Goal: Task Accomplishment & Management: Manage account settings

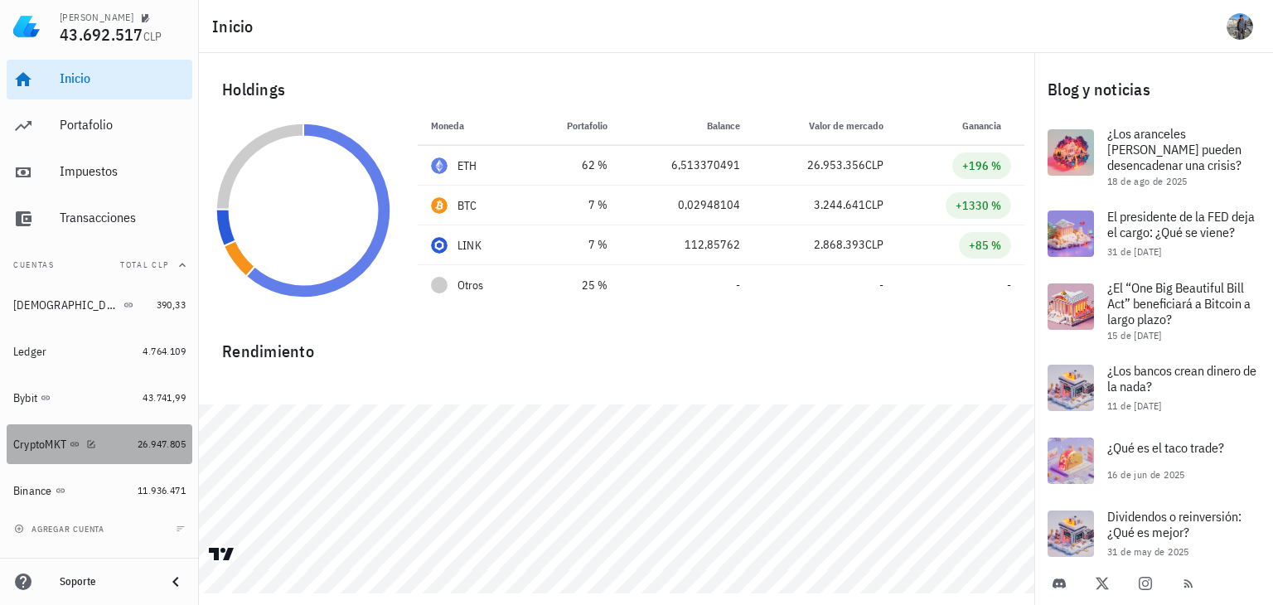
click at [27, 442] on div "CryptoMKT" at bounding box center [39, 445] width 53 height 14
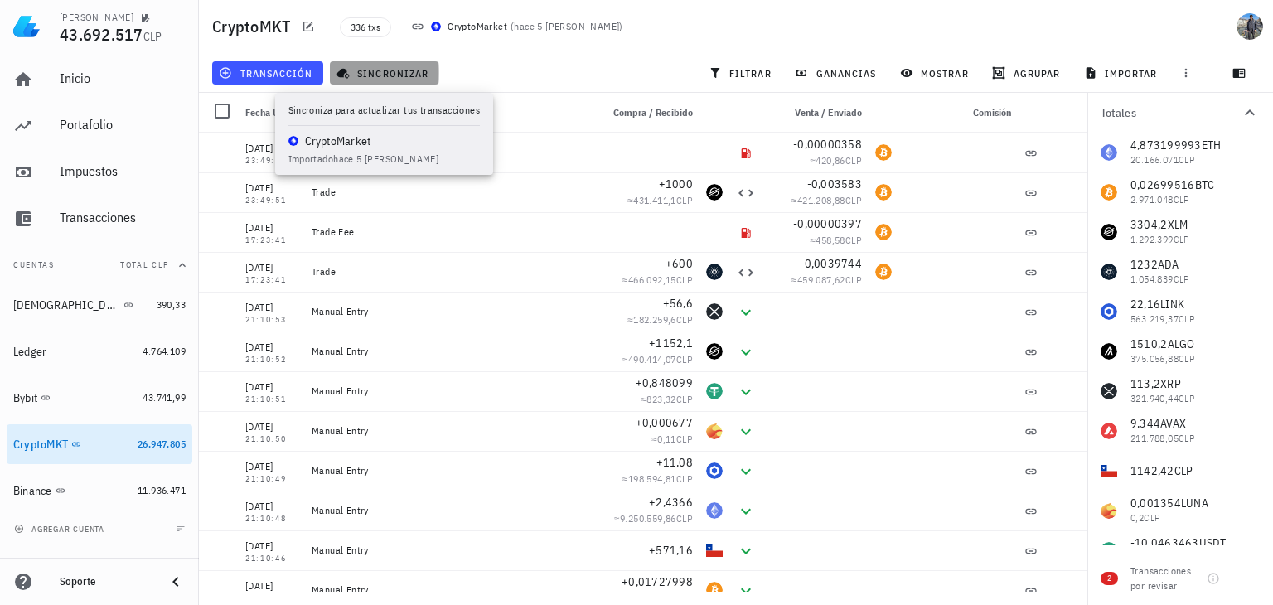
click at [413, 70] on span "sincronizar" at bounding box center [384, 72] width 89 height 13
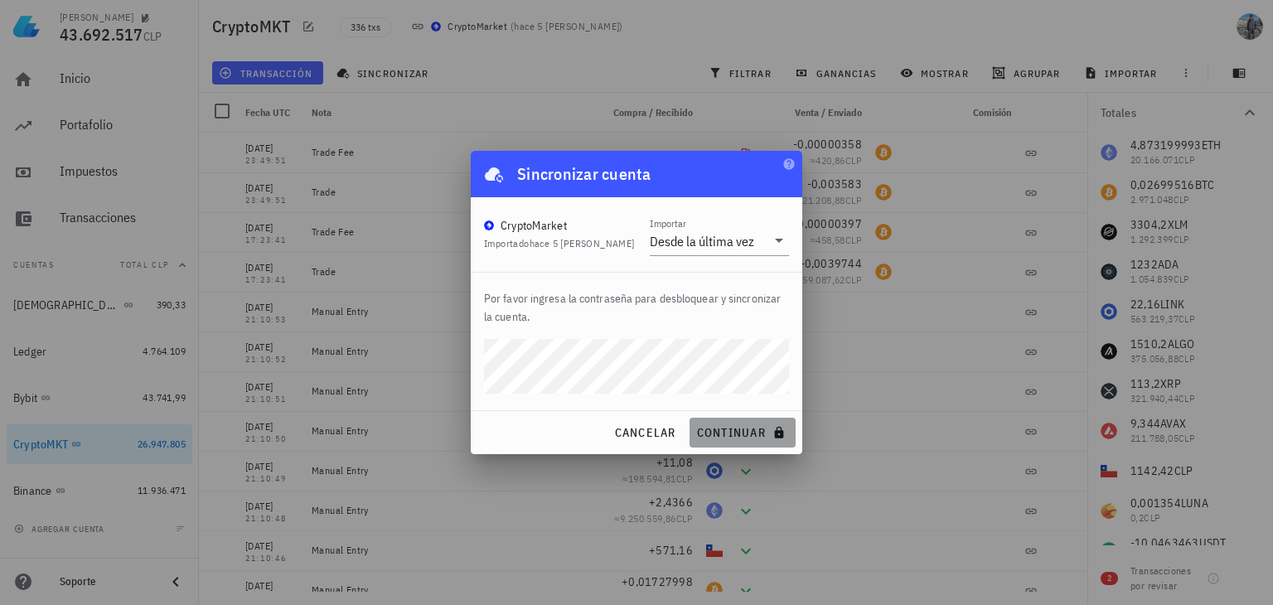
click at [746, 439] on span "continuar" at bounding box center [742, 432] width 93 height 15
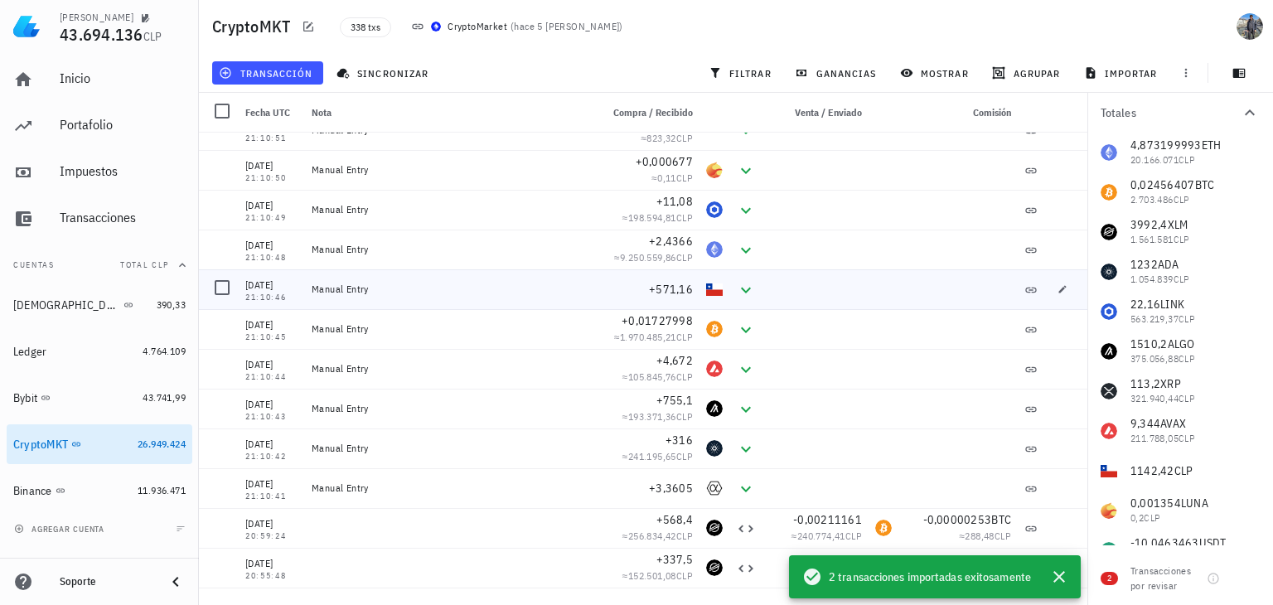
scroll to position [328, 0]
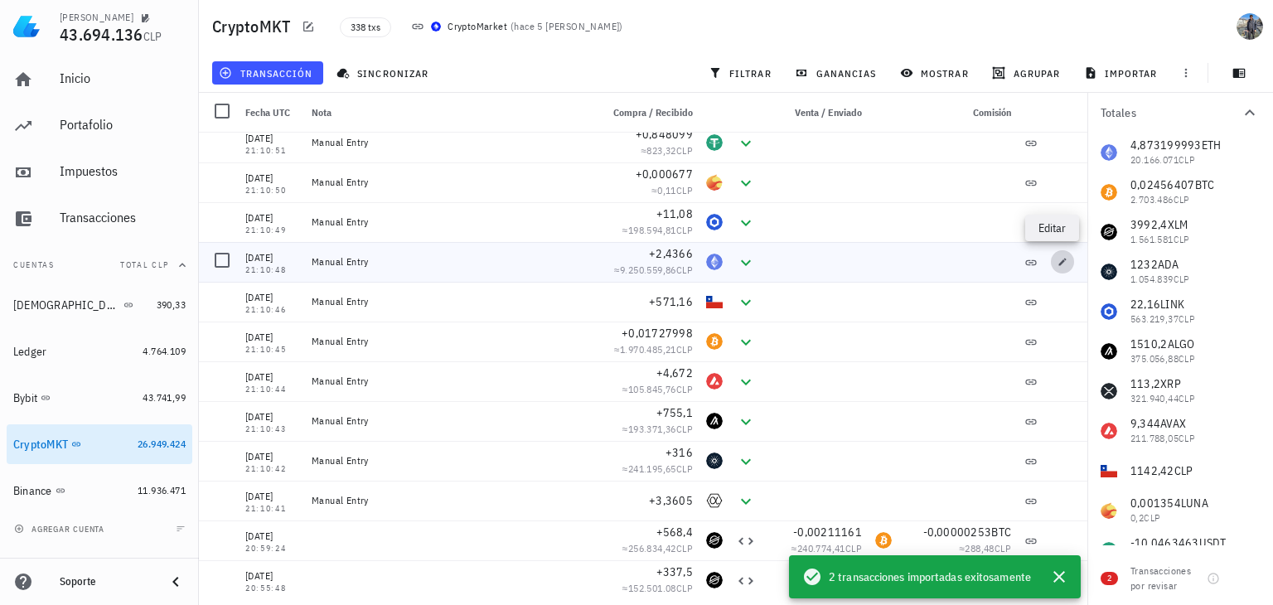
click at [1060, 263] on icon "button" at bounding box center [1063, 261] width 7 height 7
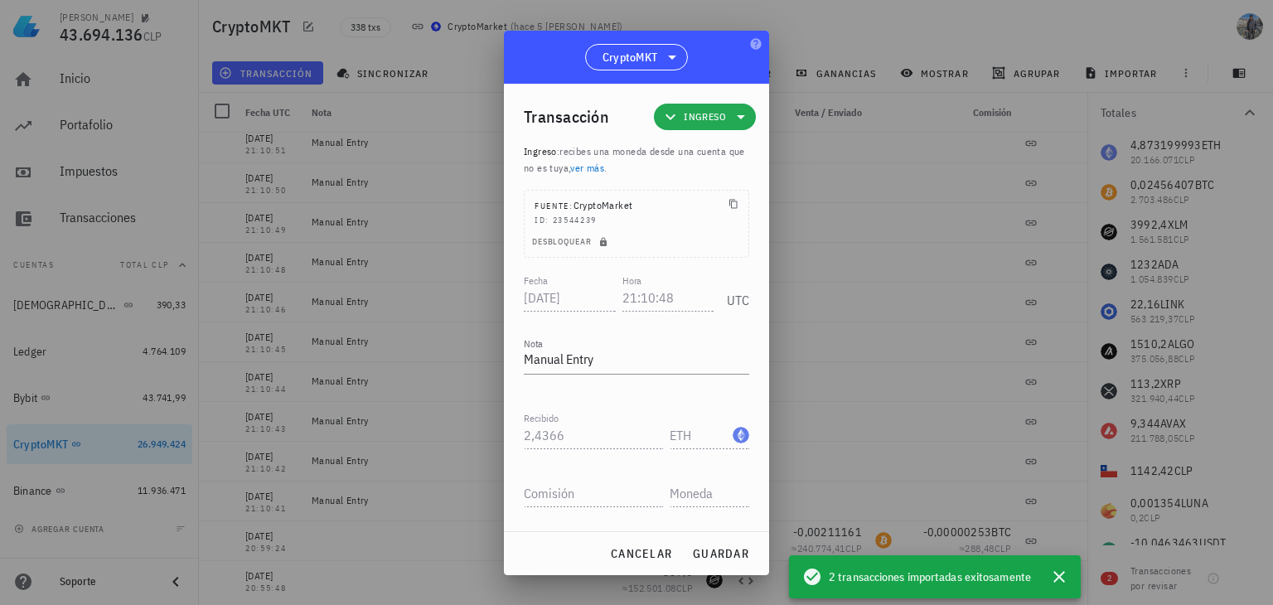
click at [731, 120] on icon at bounding box center [741, 117] width 20 height 20
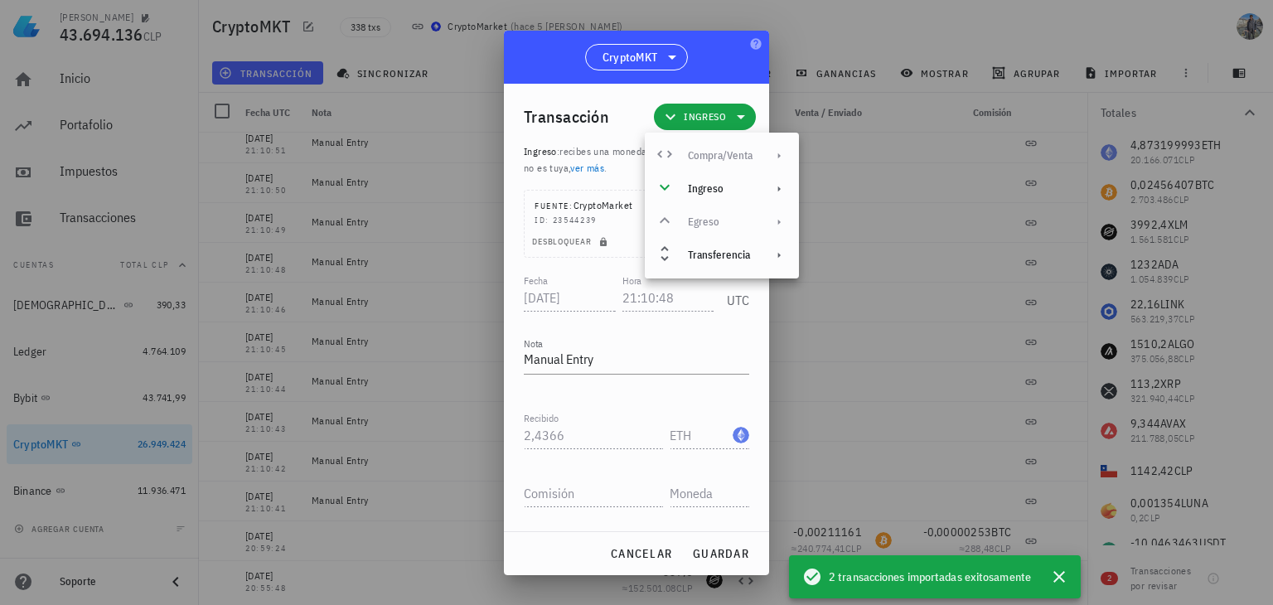
click at [623, 133] on div "Transacción Ingreso" at bounding box center [640, 117] width 232 height 66
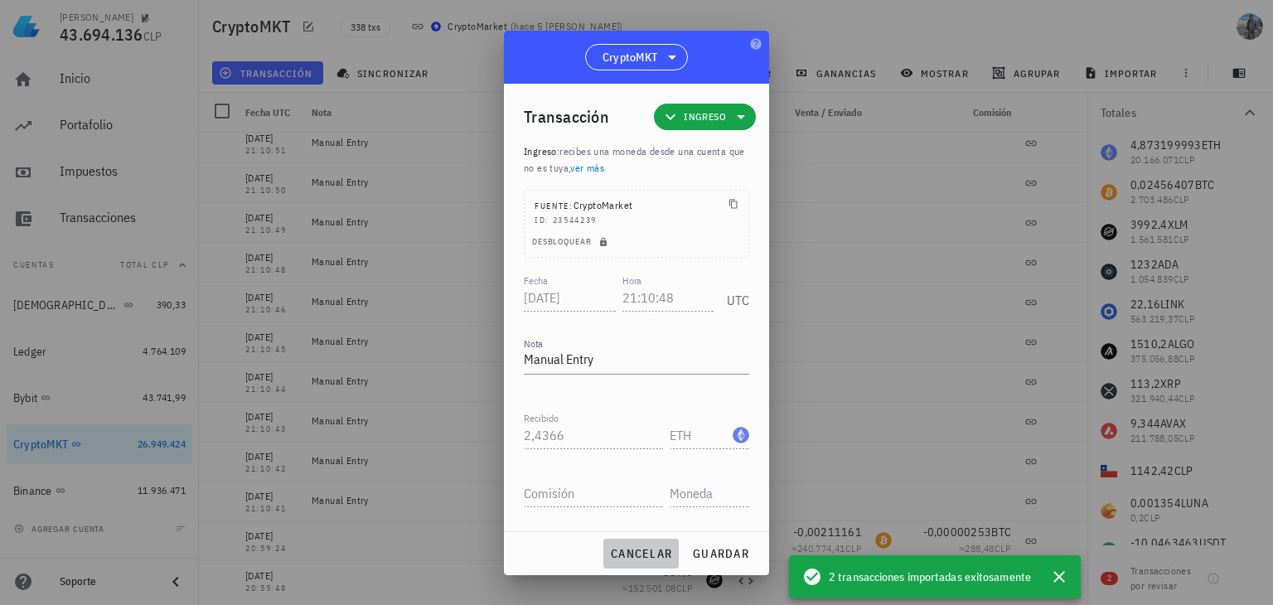
click at [660, 555] on span "cancelar" at bounding box center [641, 553] width 62 height 15
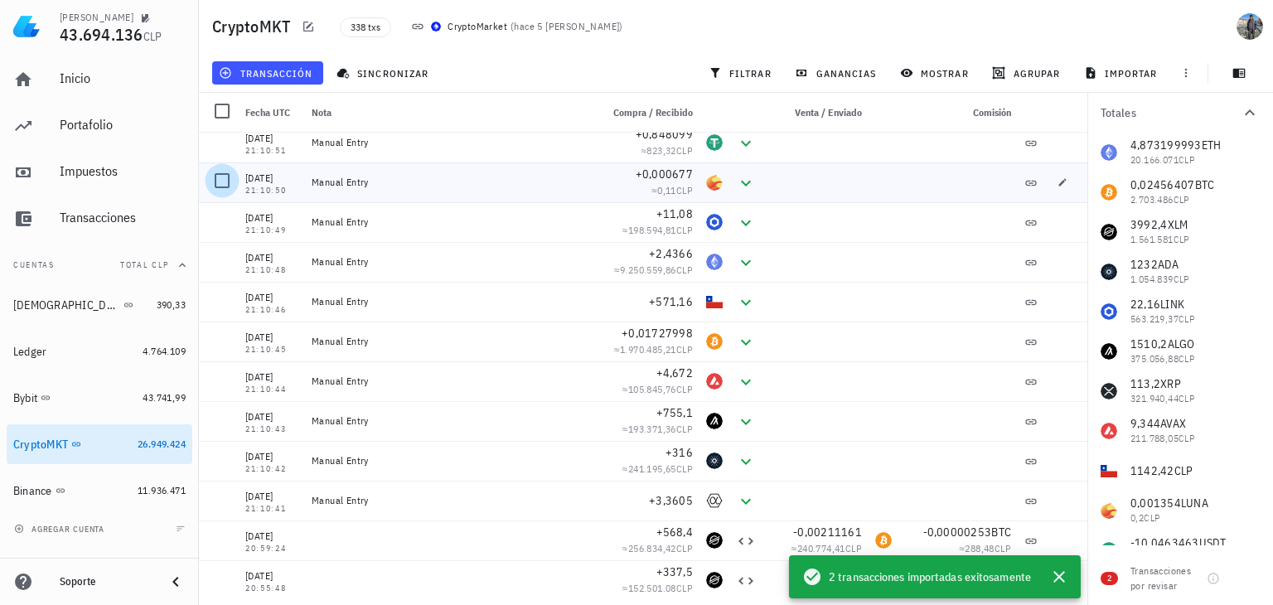
click at [226, 185] on div at bounding box center [222, 181] width 28 height 28
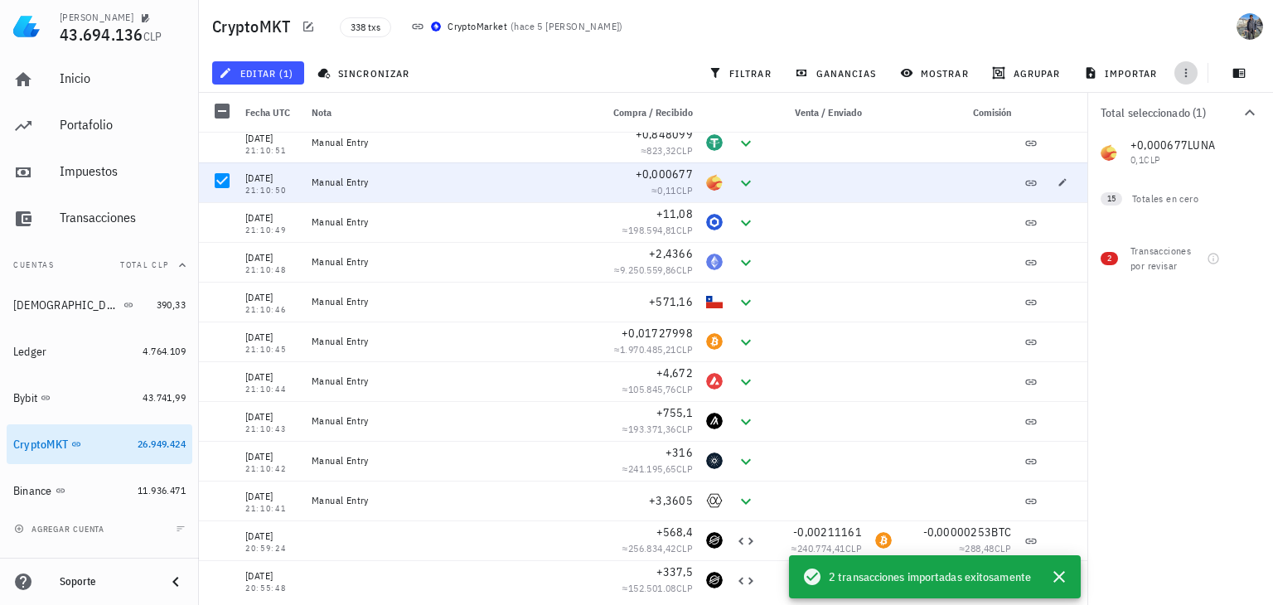
click at [1184, 70] on icon "button" at bounding box center [1186, 72] width 13 height 13
click at [608, 59] on div "editar (1) sincronizar filtrar ganancias mostrar [GEOGRAPHIC_DATA] importar" at bounding box center [736, 73] width 1055 height 40
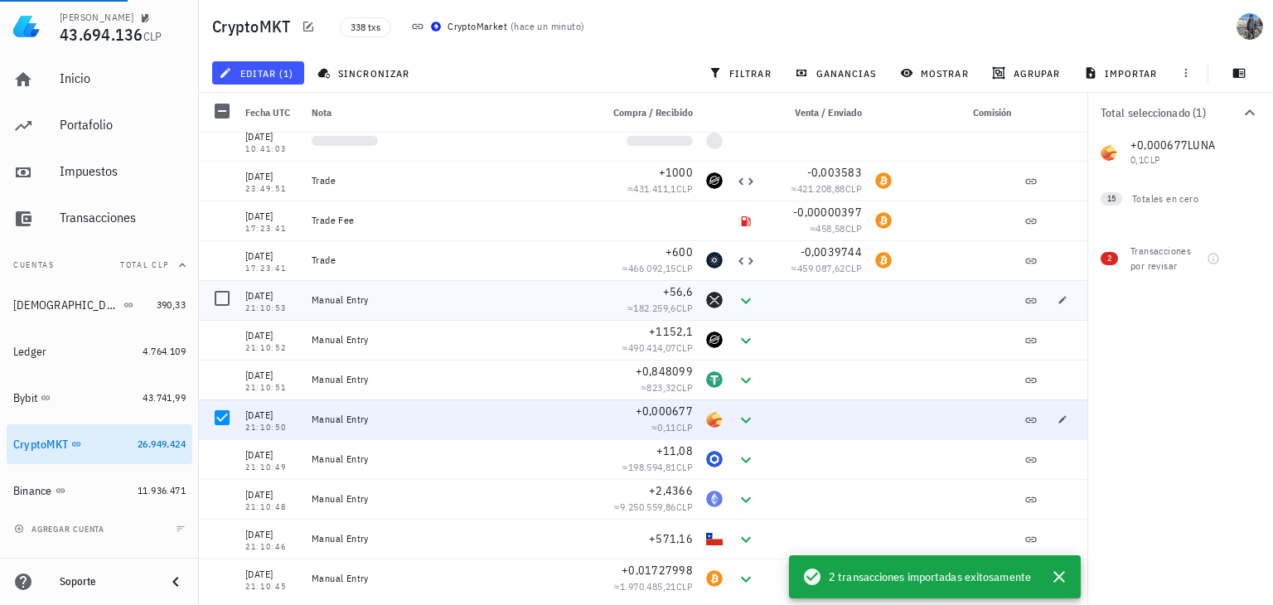
scroll to position [90, 0]
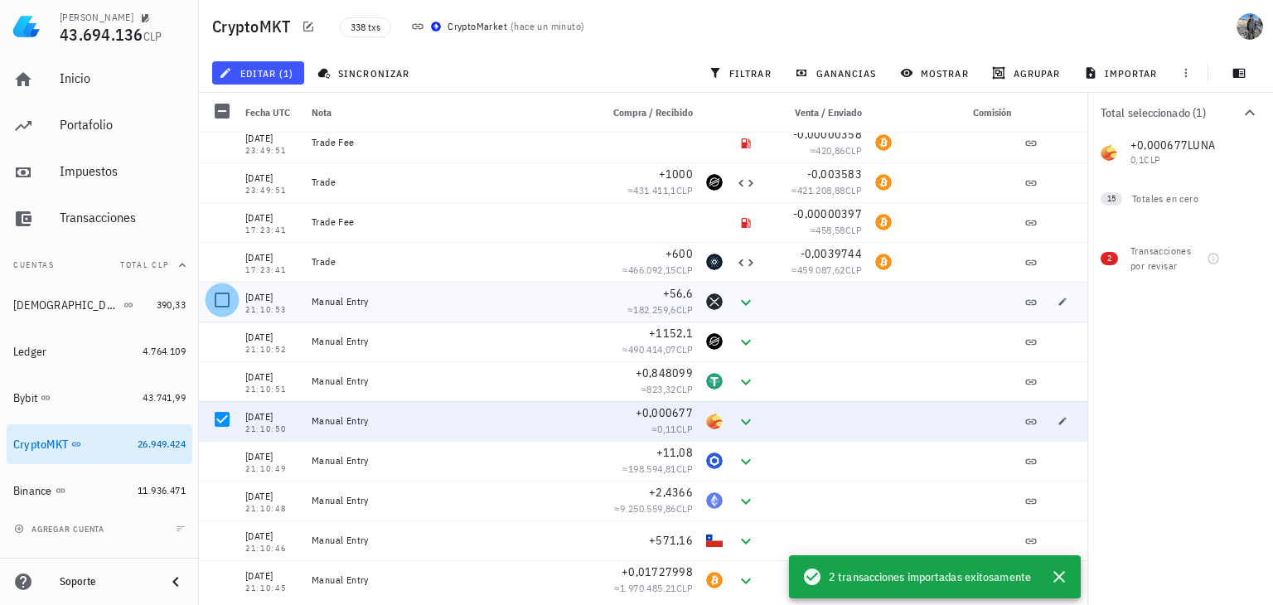
click at [226, 300] on div at bounding box center [222, 300] width 28 height 28
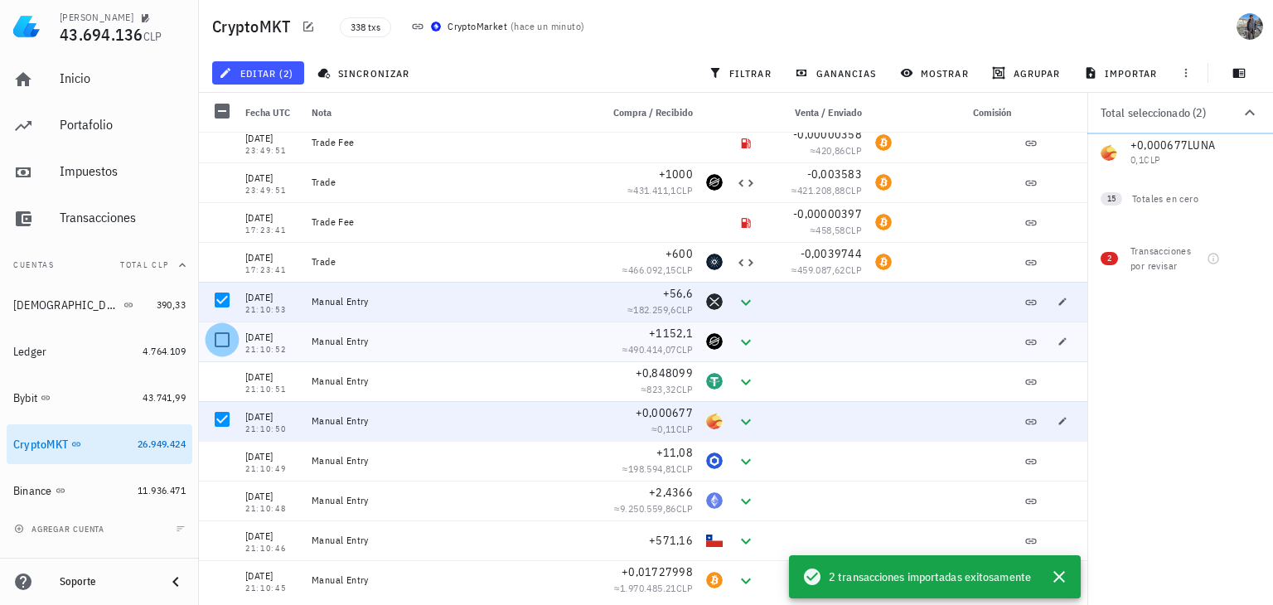
click at [222, 327] on div at bounding box center [222, 340] width 28 height 28
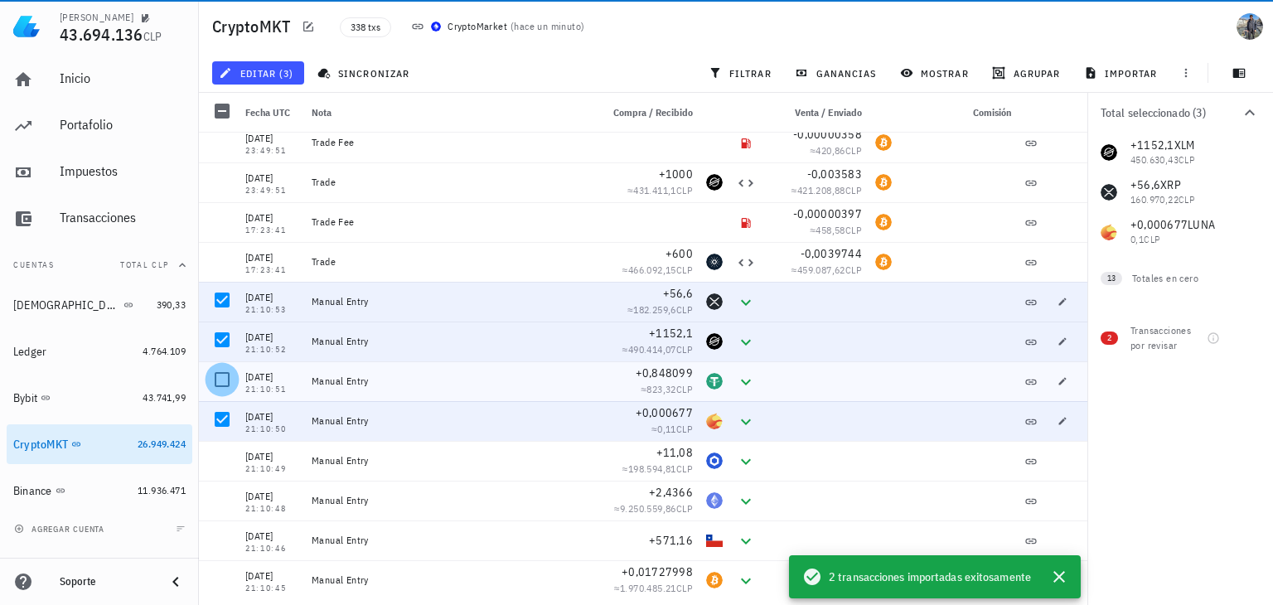
click at [219, 379] on div at bounding box center [222, 380] width 28 height 28
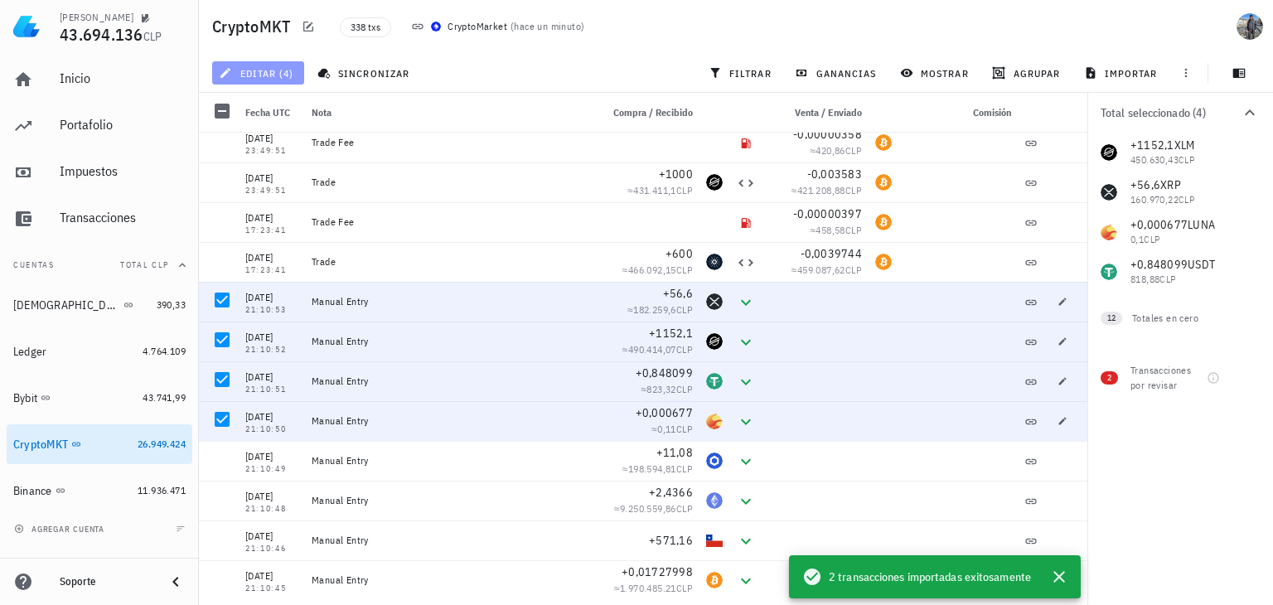
click at [277, 76] on span "editar (4)" at bounding box center [257, 72] width 71 height 13
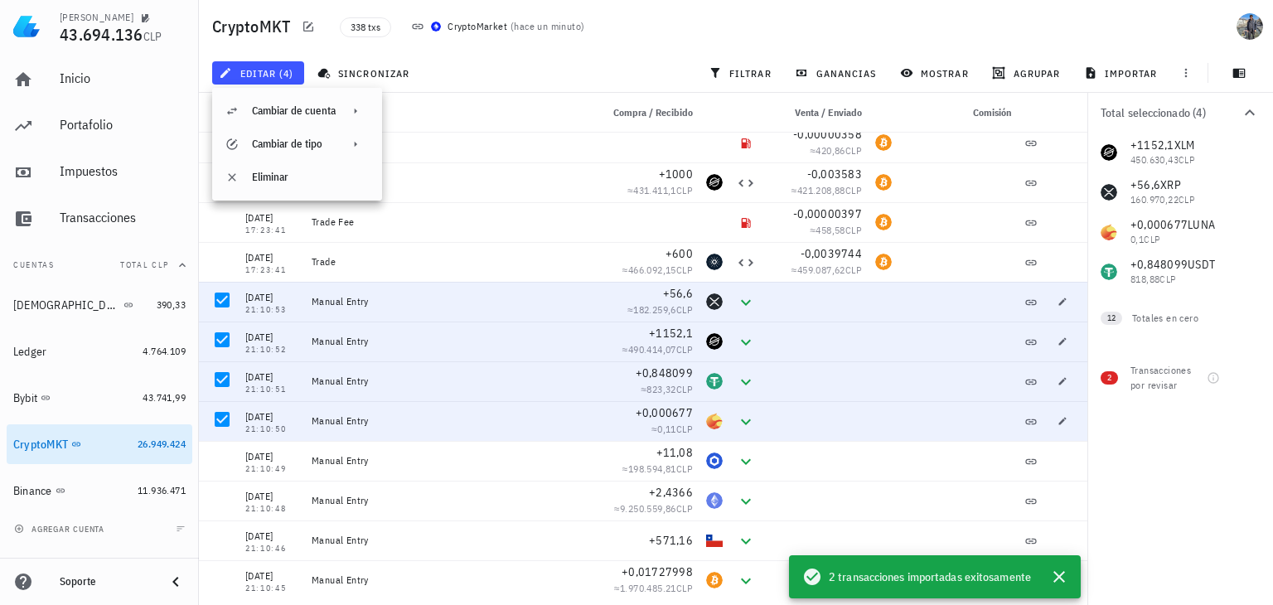
click at [511, 62] on div "editar (4) sincronizar filtrar ganancias mostrar [GEOGRAPHIC_DATA] importar" at bounding box center [736, 73] width 1055 height 40
click at [213, 302] on div at bounding box center [222, 300] width 28 height 28
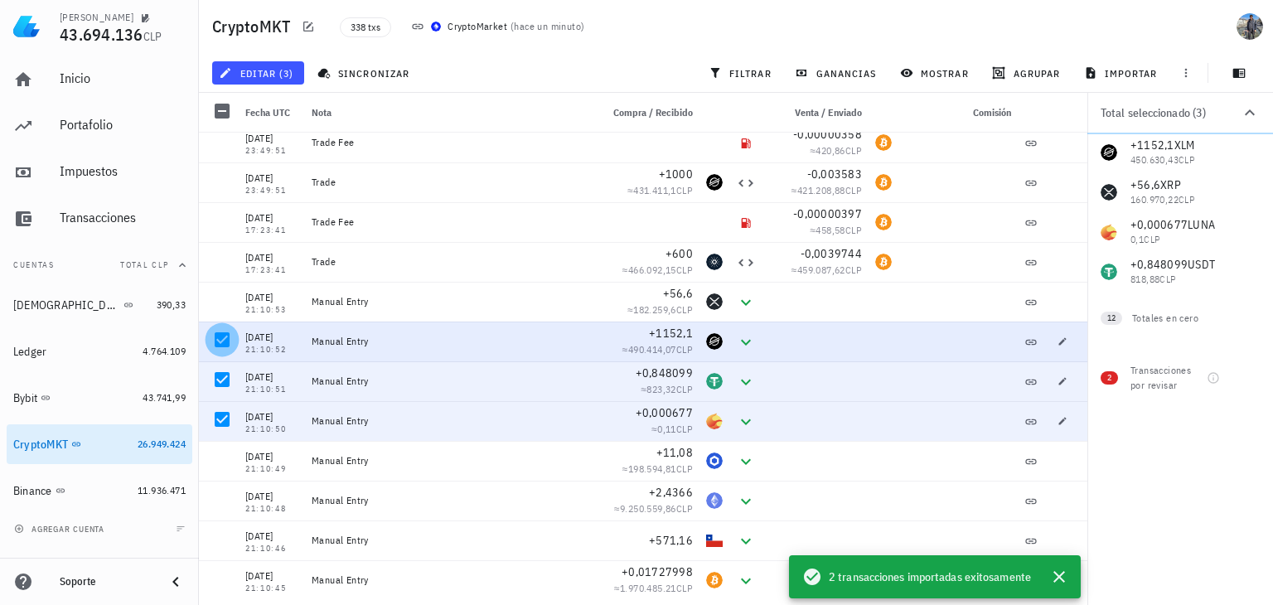
click at [222, 337] on div at bounding box center [222, 340] width 28 height 28
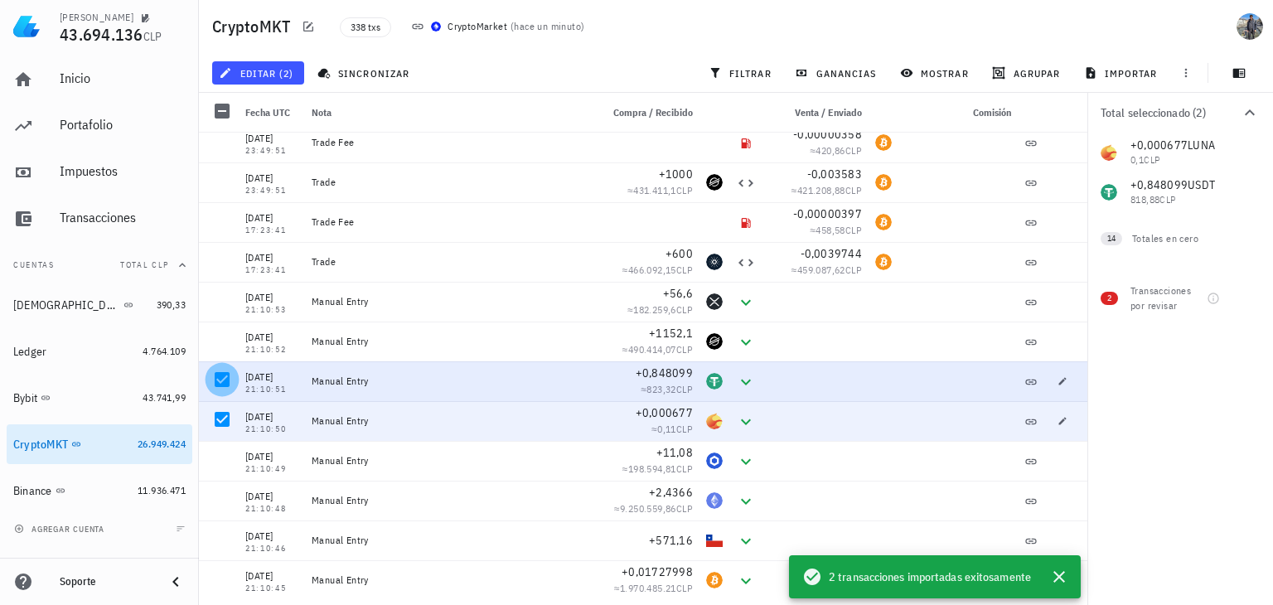
click at [219, 382] on div at bounding box center [222, 380] width 28 height 28
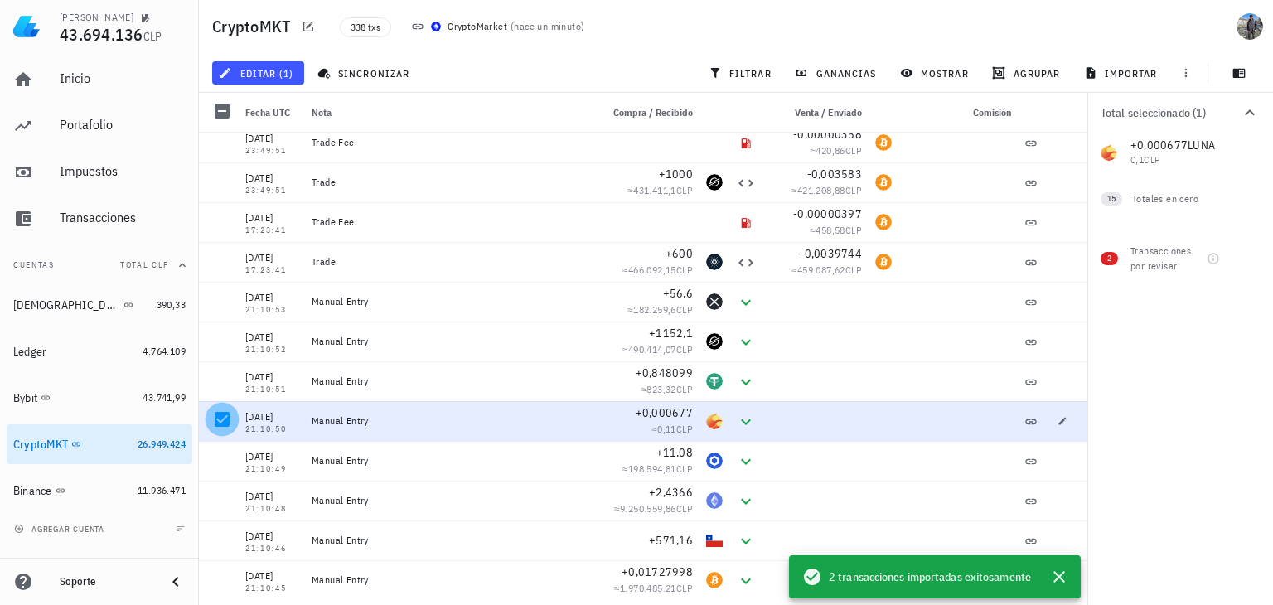
click at [216, 419] on div at bounding box center [222, 419] width 28 height 28
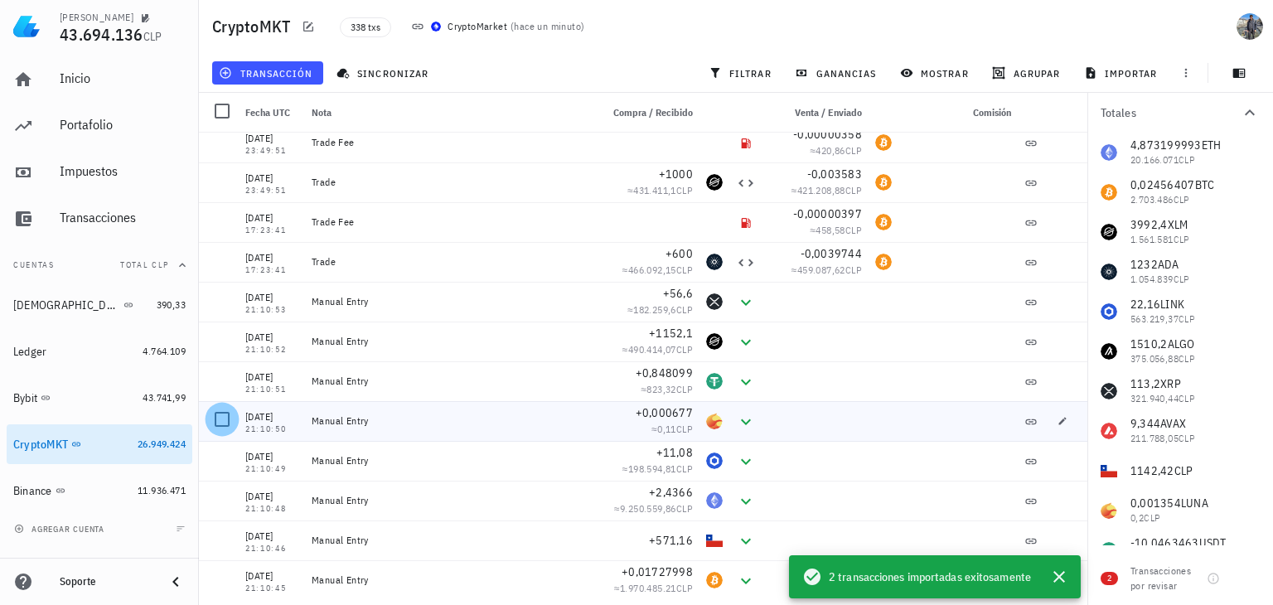
click at [216, 419] on div at bounding box center [222, 419] width 28 height 28
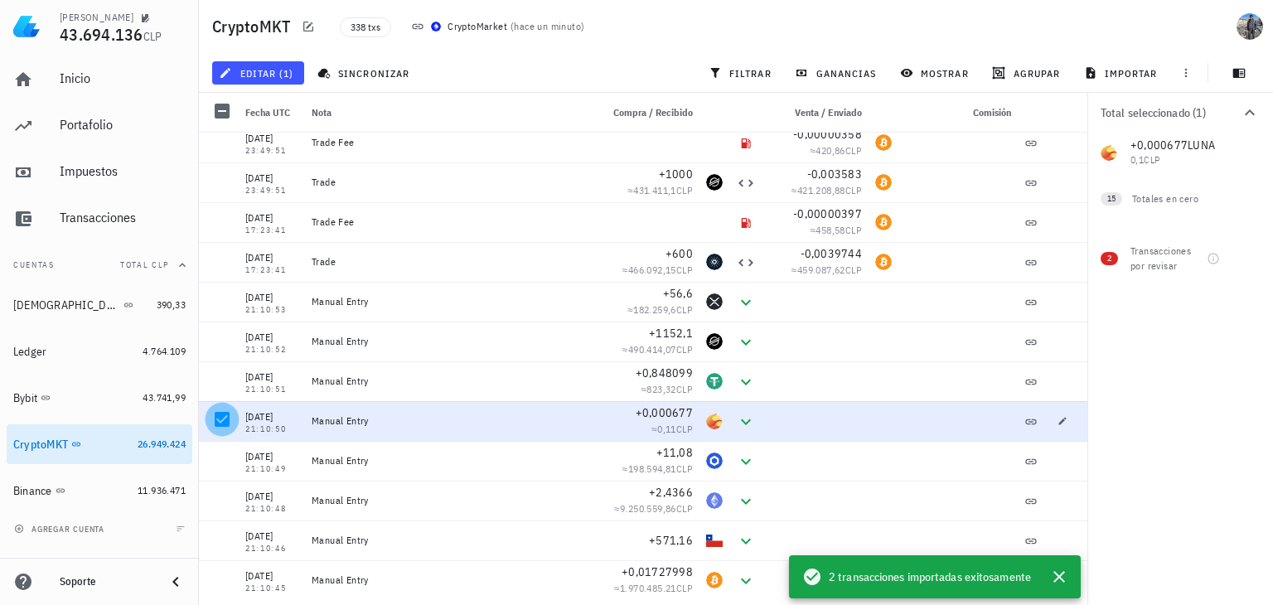
click at [216, 419] on div at bounding box center [222, 419] width 28 height 28
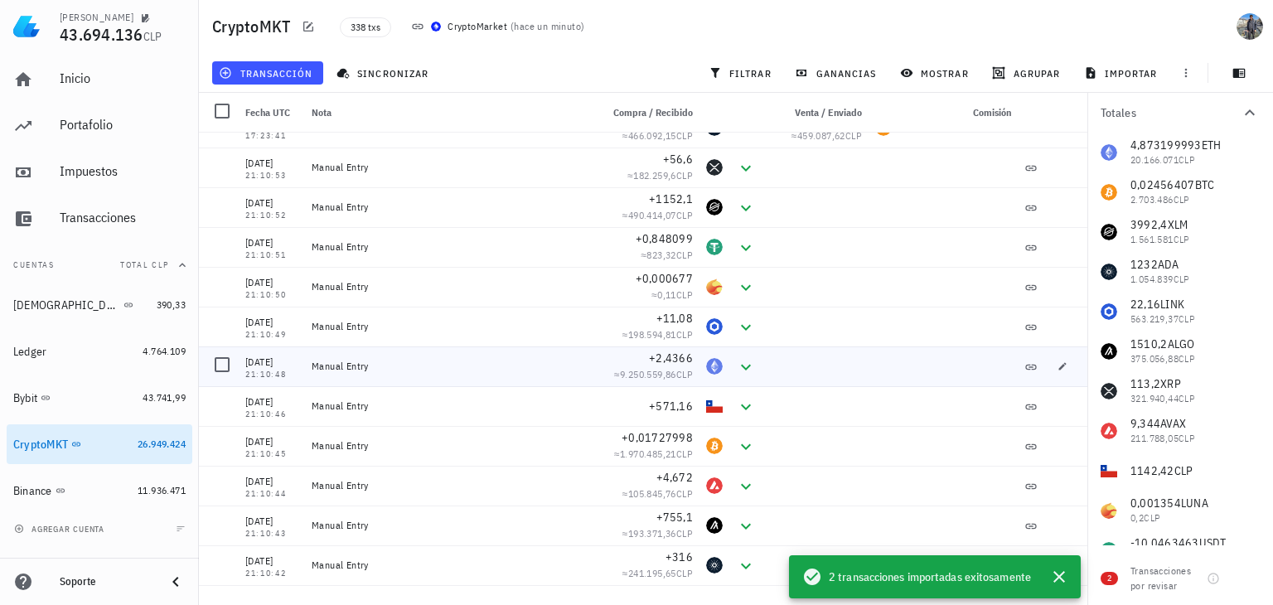
scroll to position [132, 0]
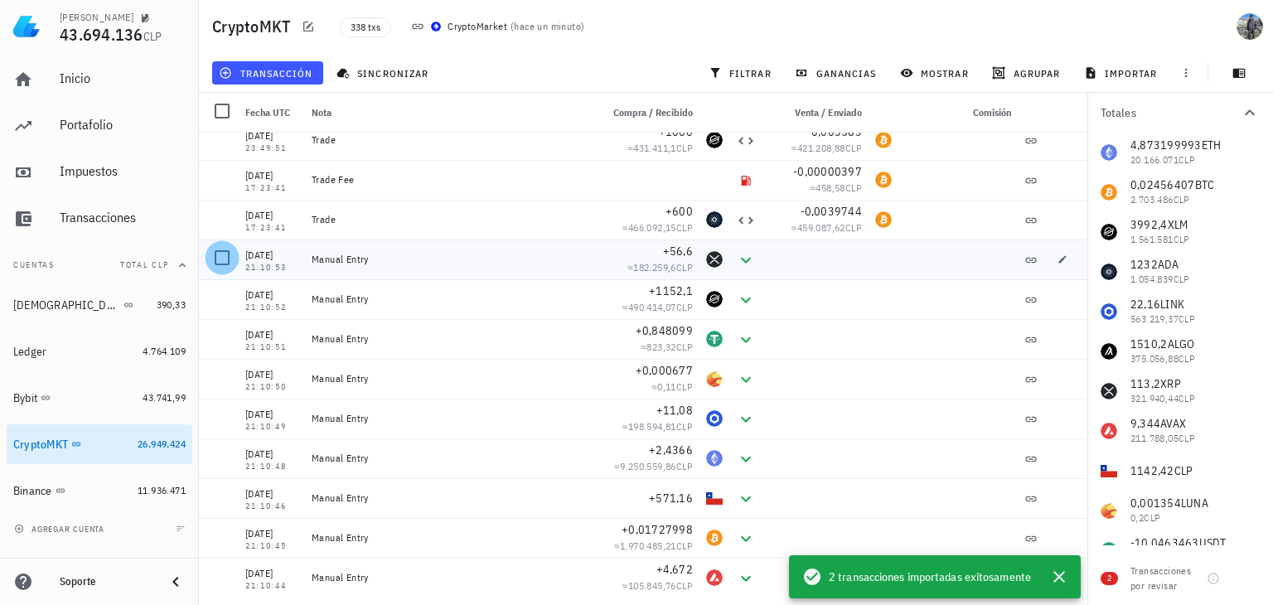
click at [222, 256] on div at bounding box center [222, 258] width 28 height 28
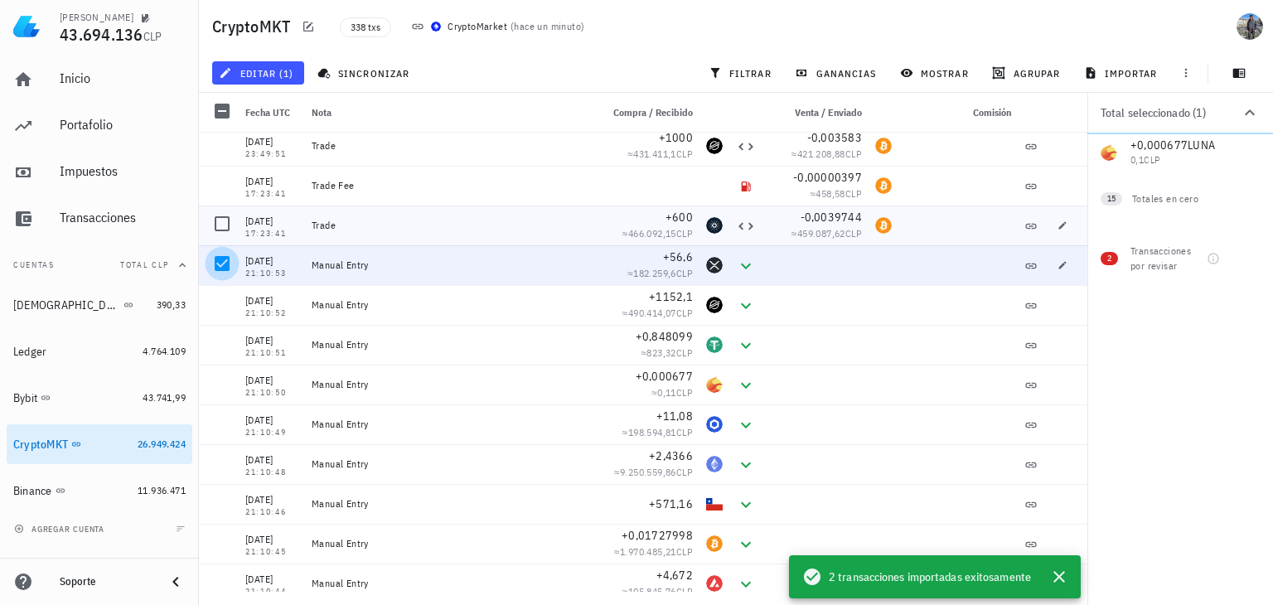
scroll to position [108, 0]
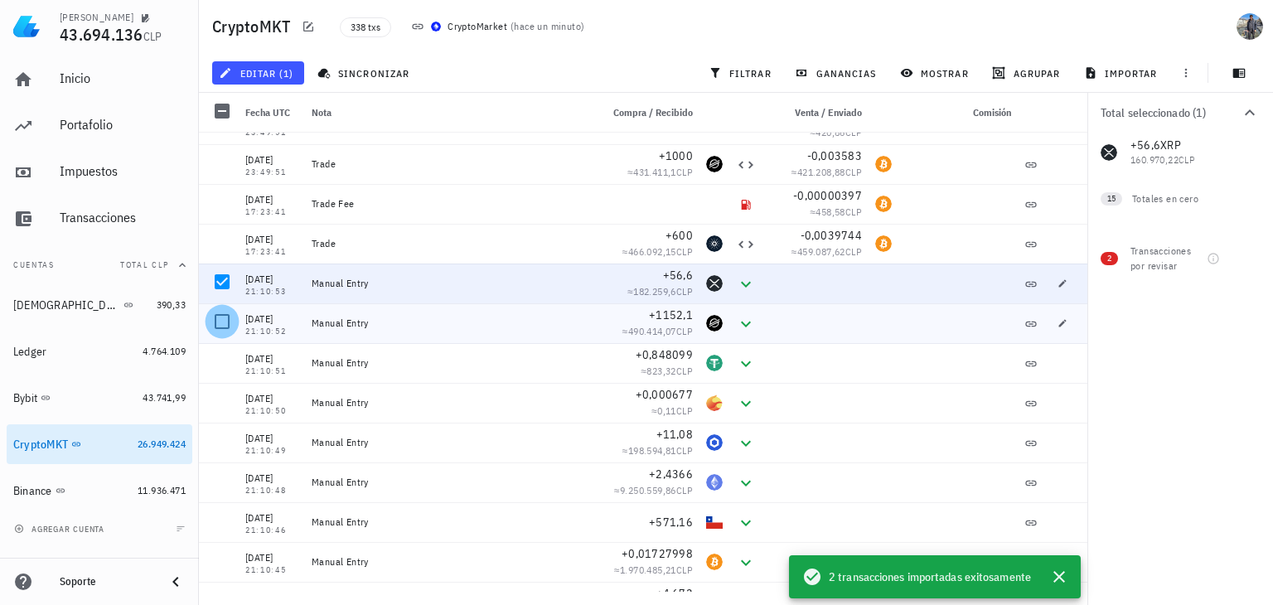
click at [229, 319] on div at bounding box center [222, 322] width 28 height 28
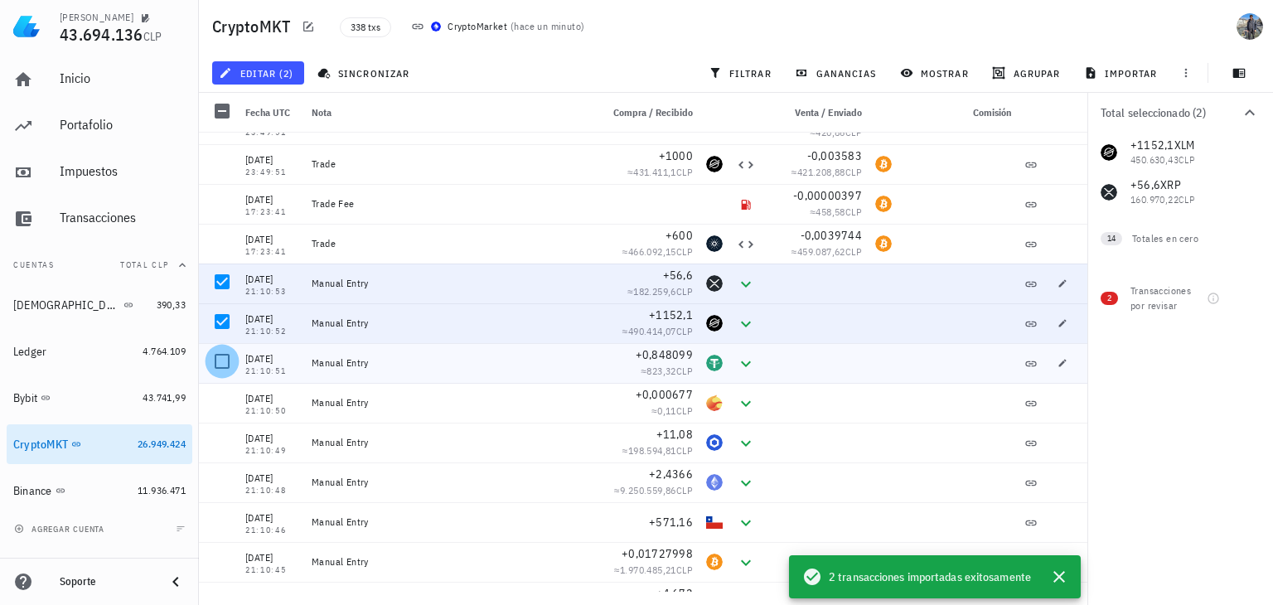
click at [217, 367] on div at bounding box center [222, 361] width 28 height 28
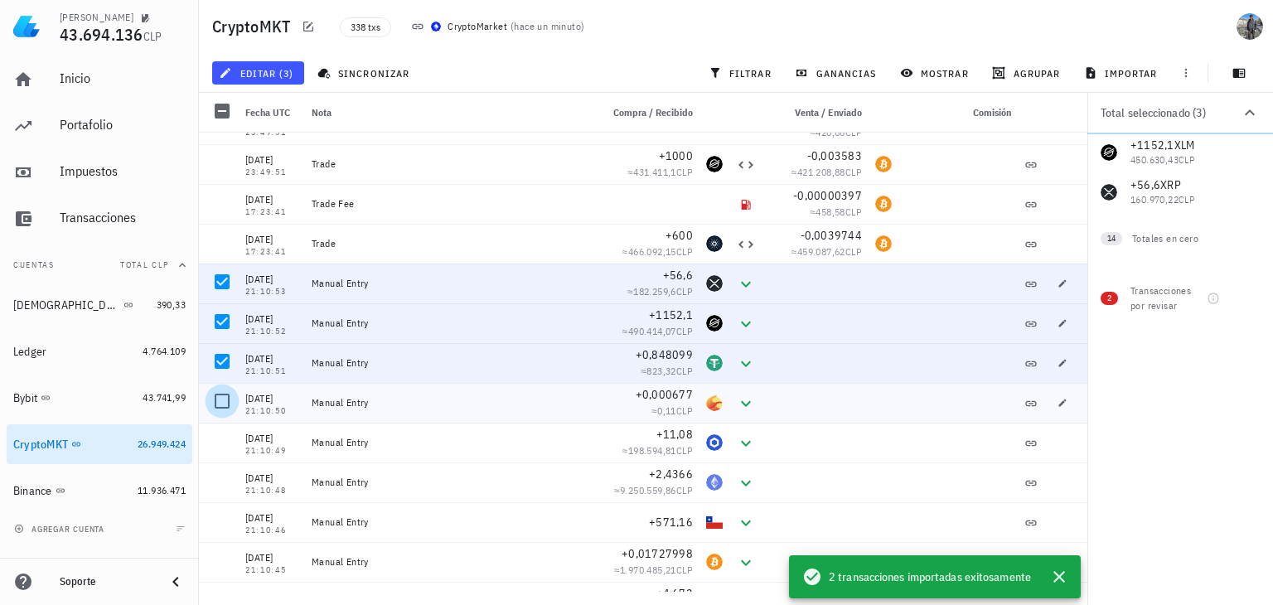
click at [221, 387] on div at bounding box center [222, 401] width 28 height 28
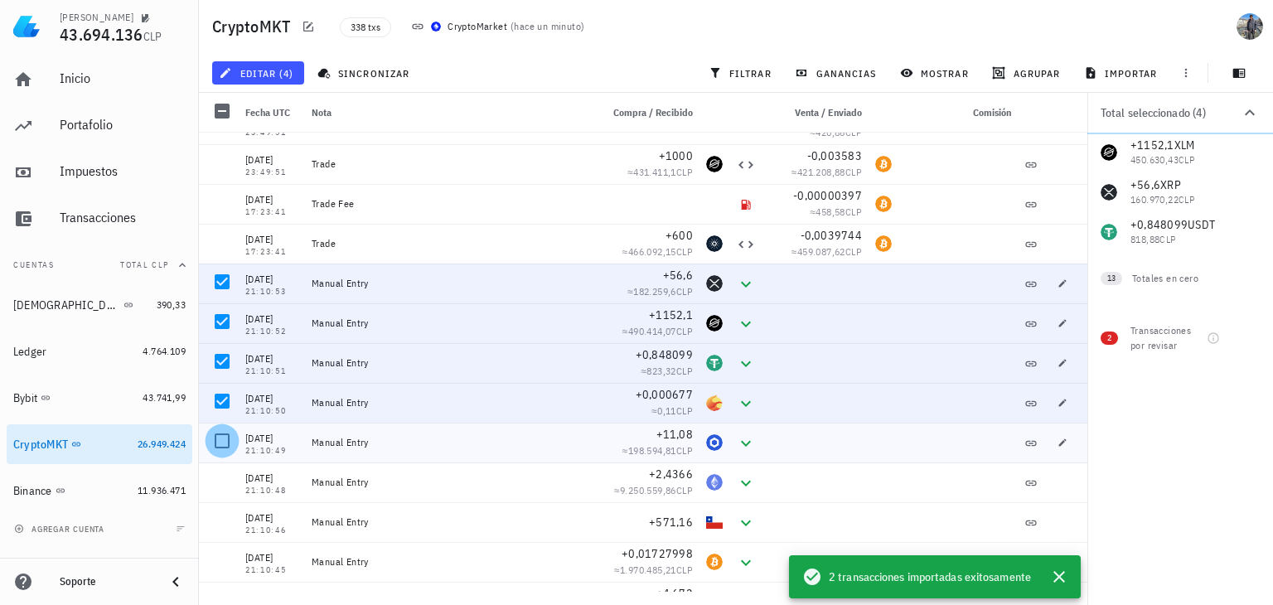
click at [222, 441] on div at bounding box center [222, 441] width 28 height 28
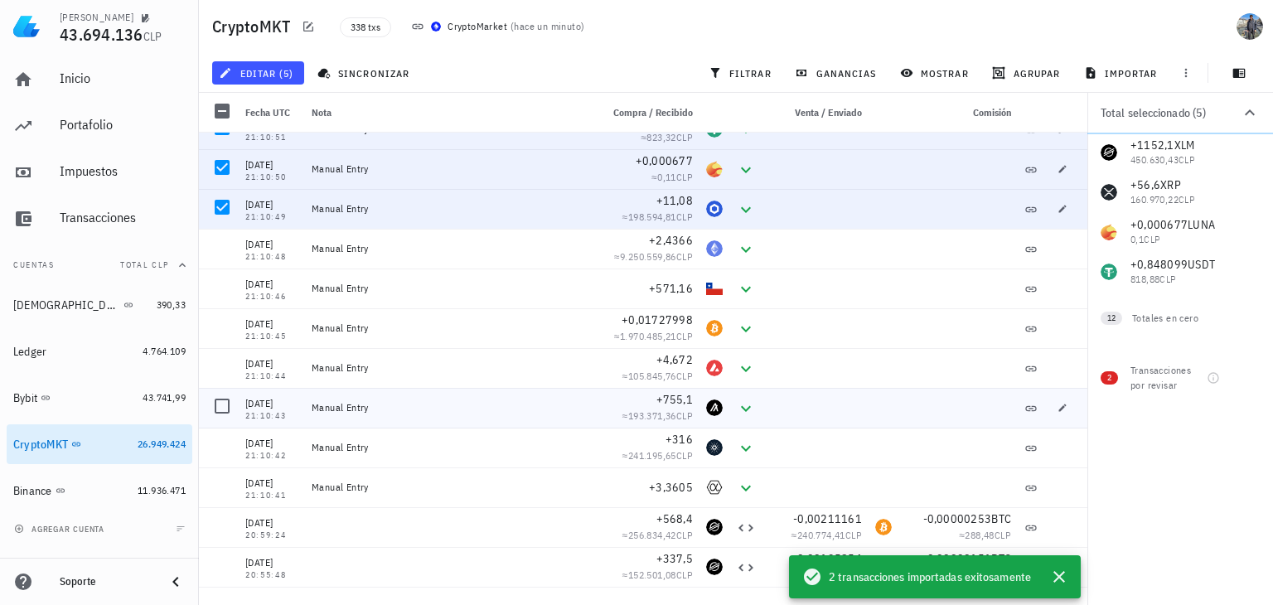
scroll to position [340, 0]
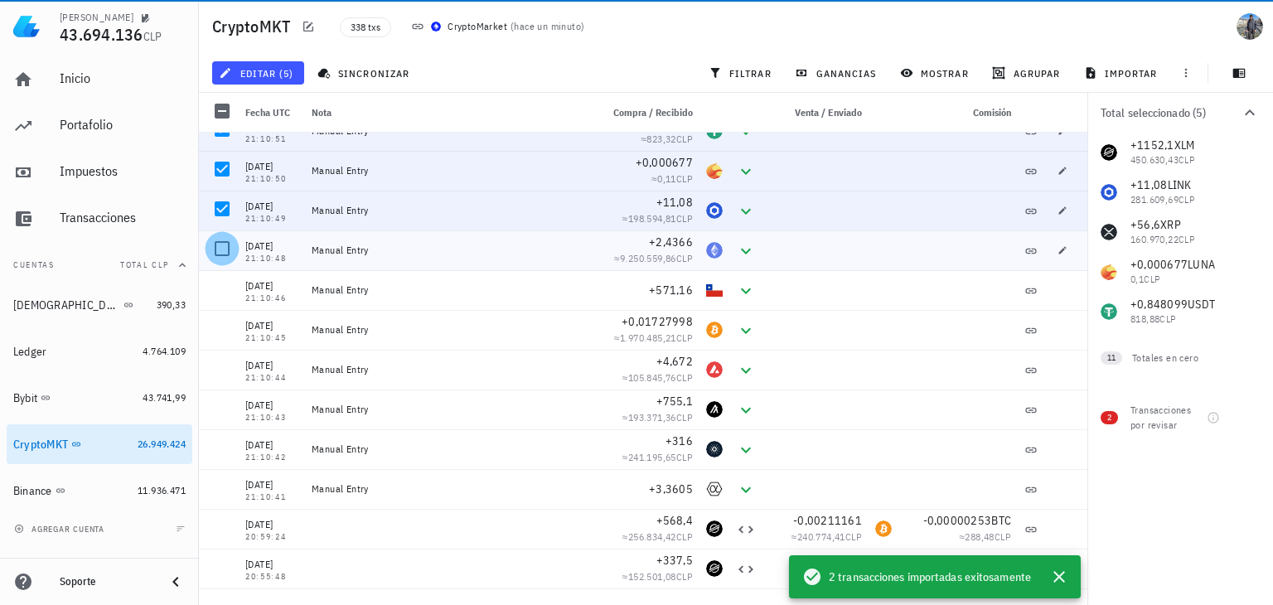
click at [228, 256] on div at bounding box center [222, 249] width 28 height 28
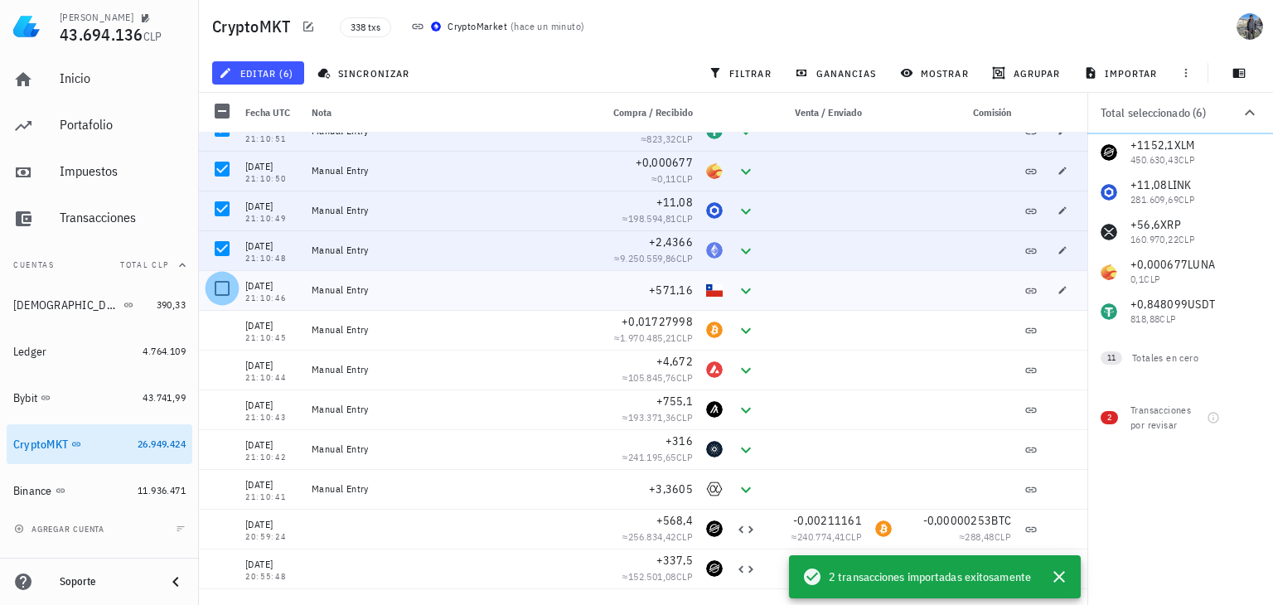
click at [225, 281] on div at bounding box center [222, 288] width 28 height 28
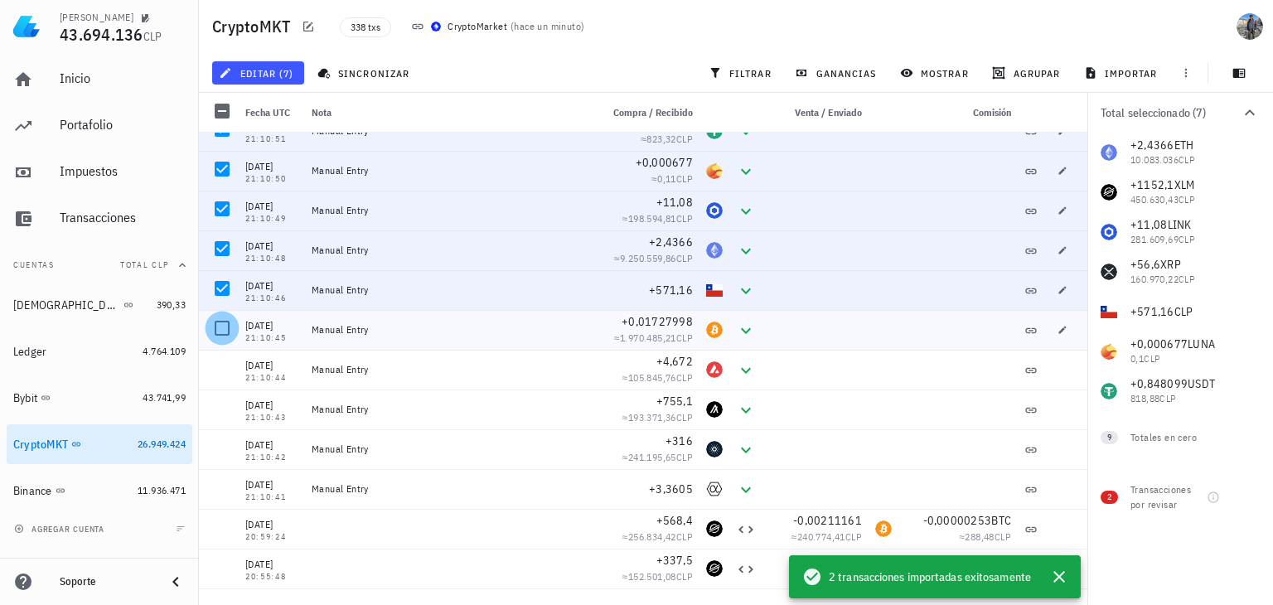
click at [221, 331] on div at bounding box center [222, 328] width 28 height 28
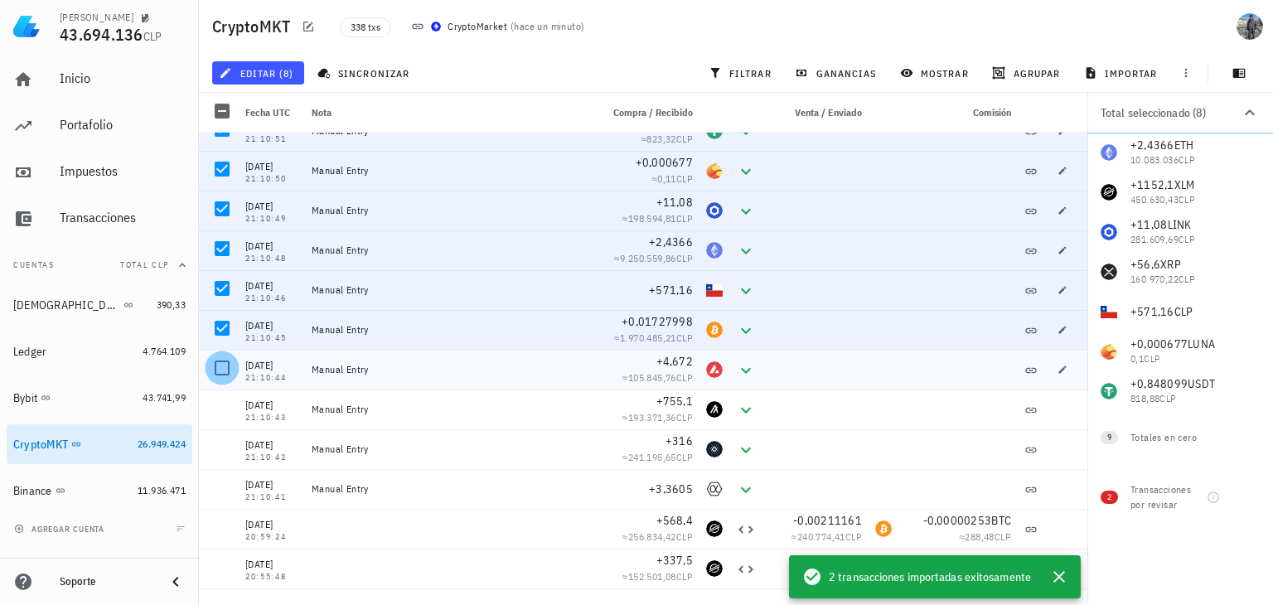
click at [221, 356] on div at bounding box center [222, 368] width 28 height 28
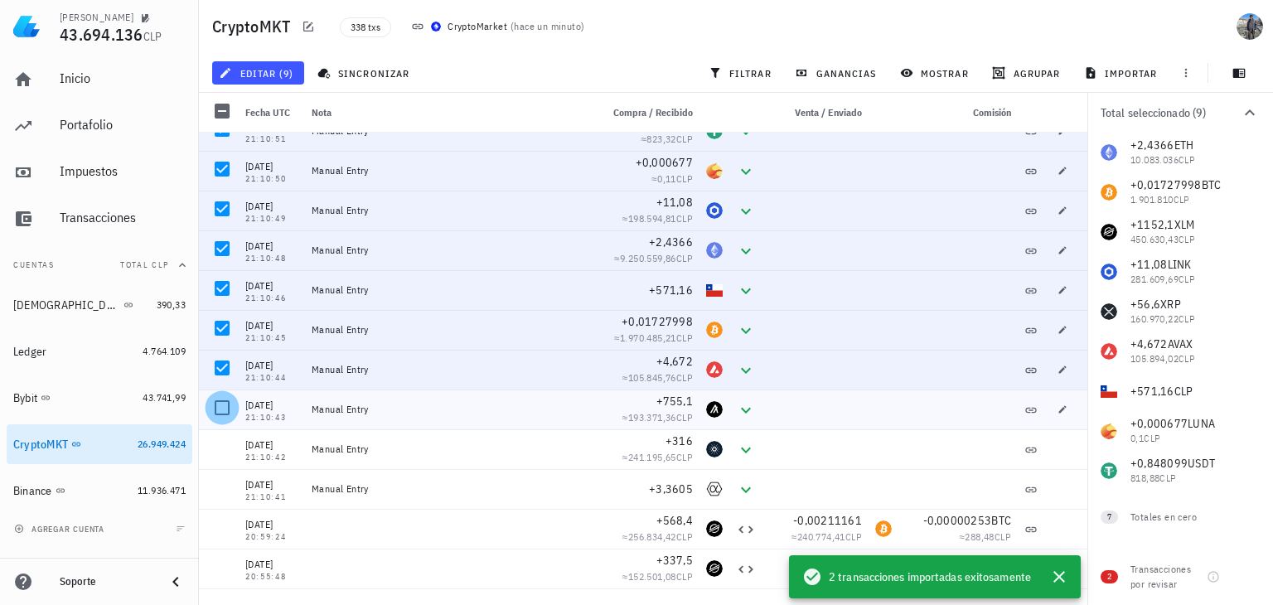
click at [227, 402] on div at bounding box center [222, 408] width 28 height 28
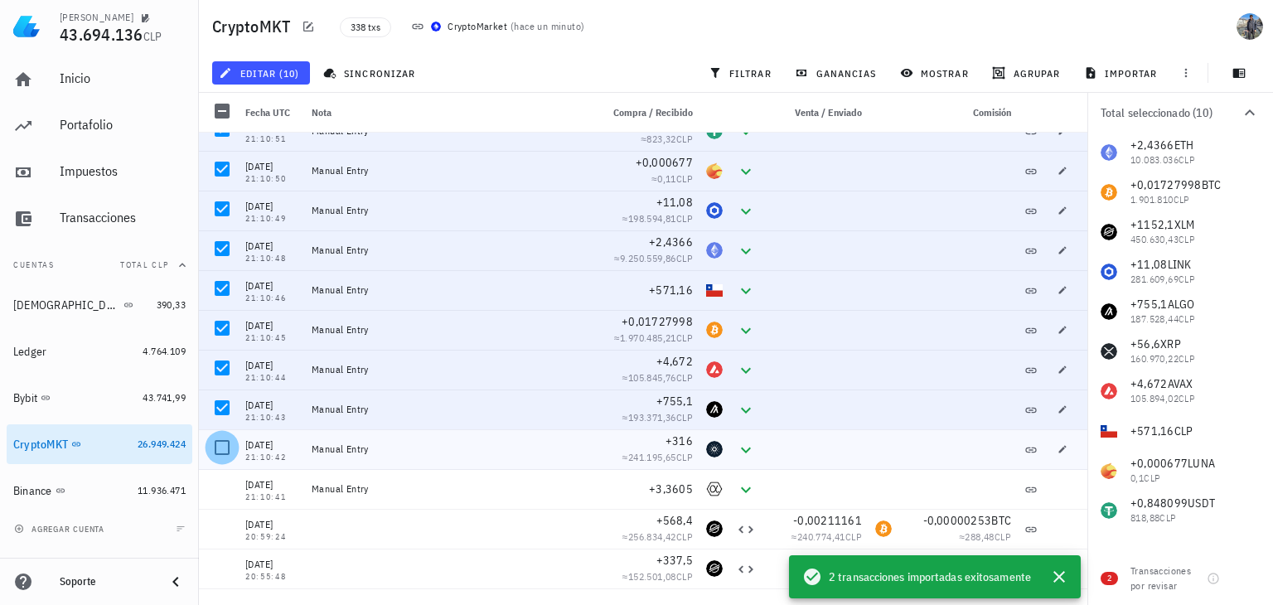
click at [222, 449] on div at bounding box center [222, 448] width 28 height 28
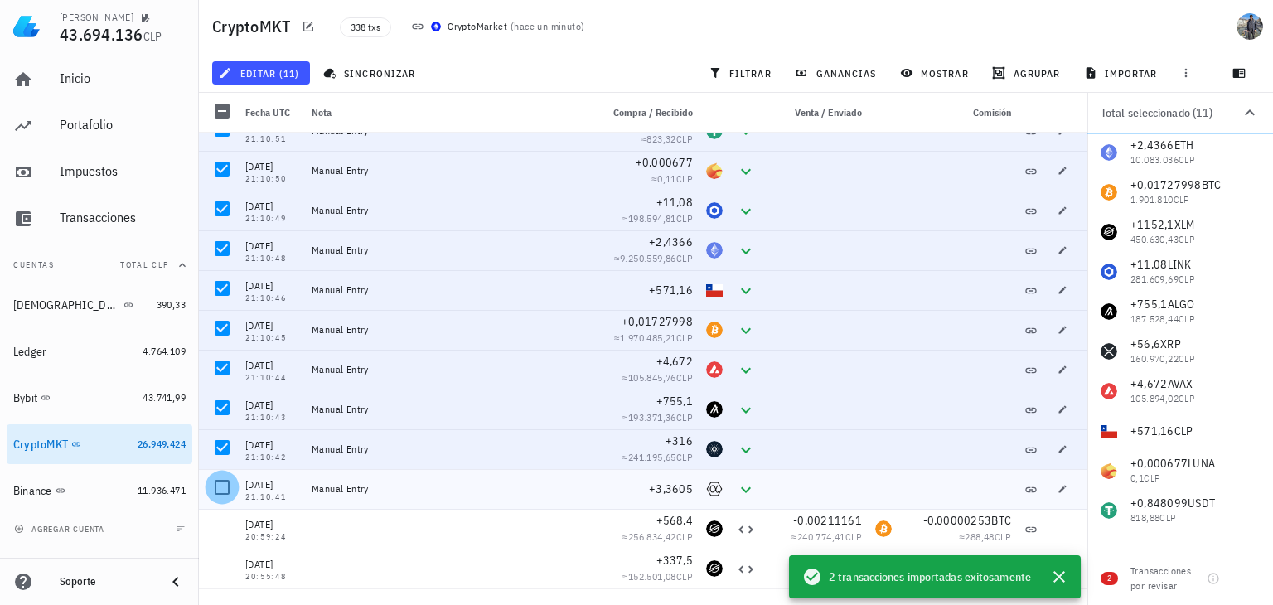
click at [222, 486] on div at bounding box center [222, 487] width 28 height 28
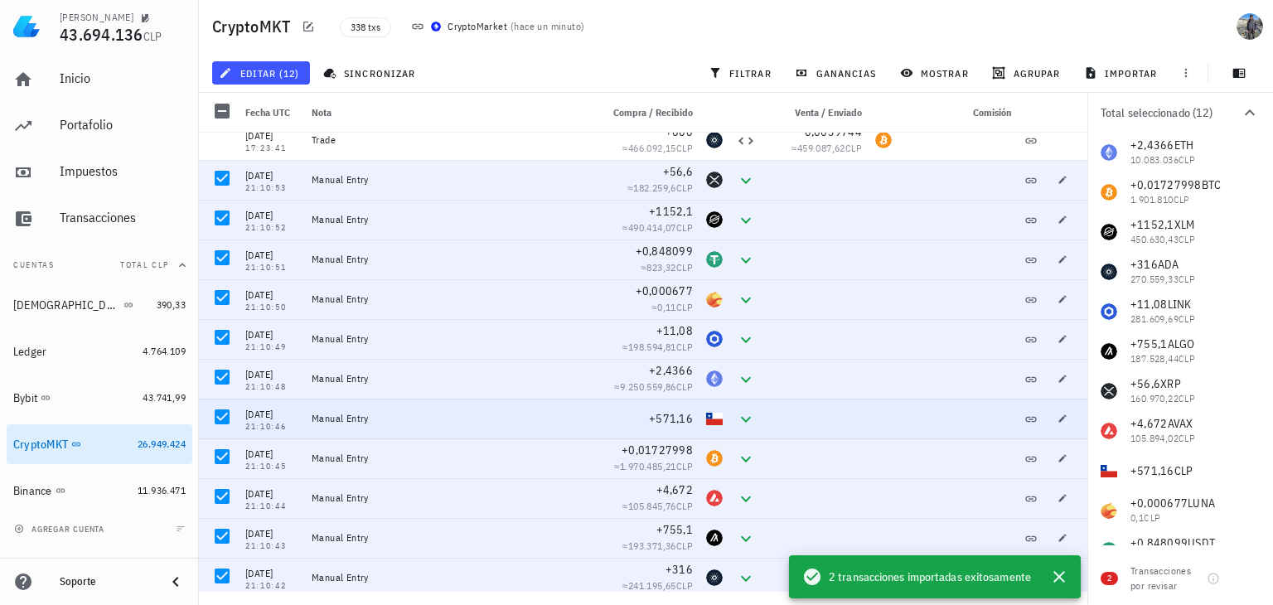
scroll to position [182, 0]
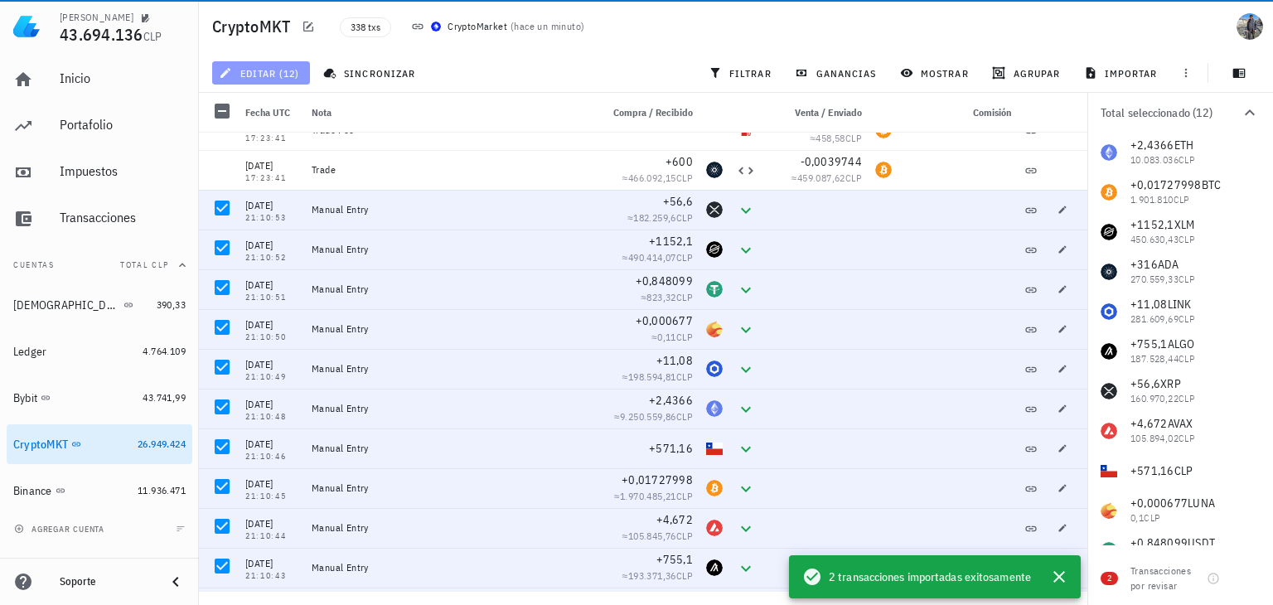
click at [296, 76] on span "editar (12)" at bounding box center [260, 72] width 77 height 13
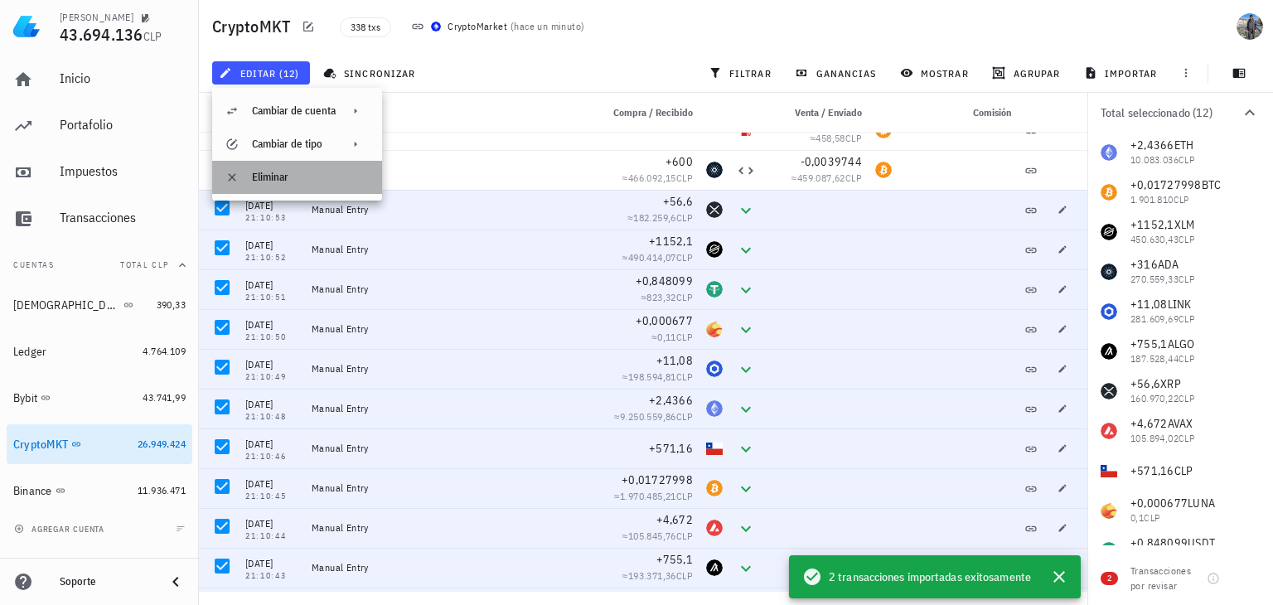
click at [300, 171] on div "Eliminar" at bounding box center [310, 177] width 117 height 13
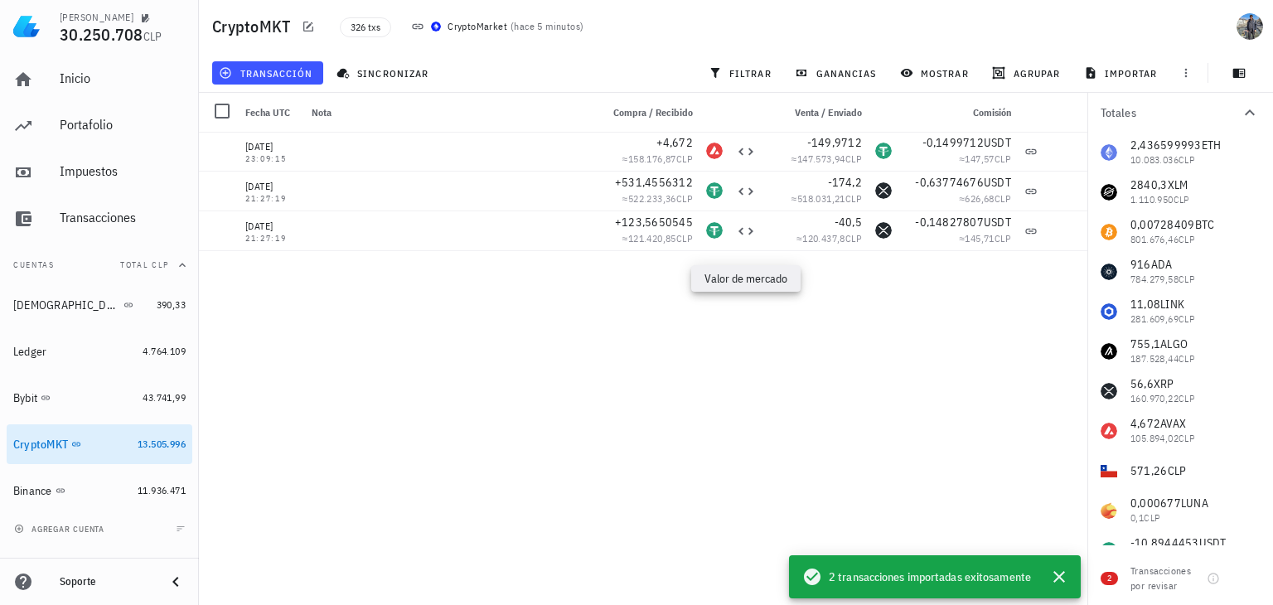
scroll to position [0, 0]
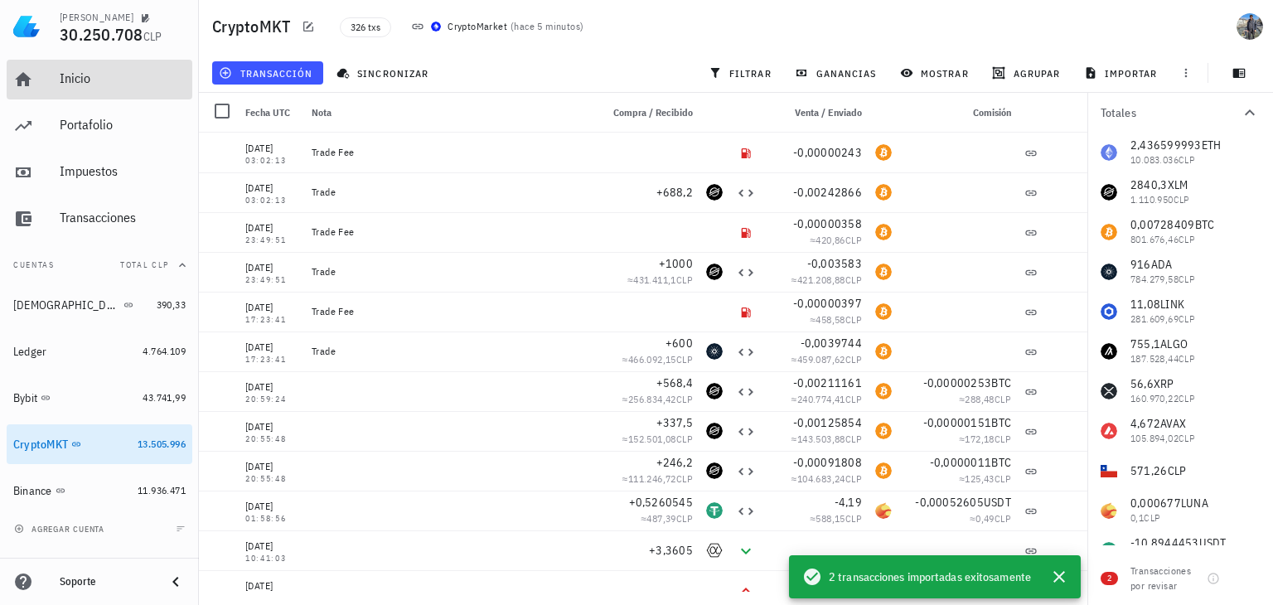
click at [51, 84] on link "Inicio" at bounding box center [100, 80] width 186 height 40
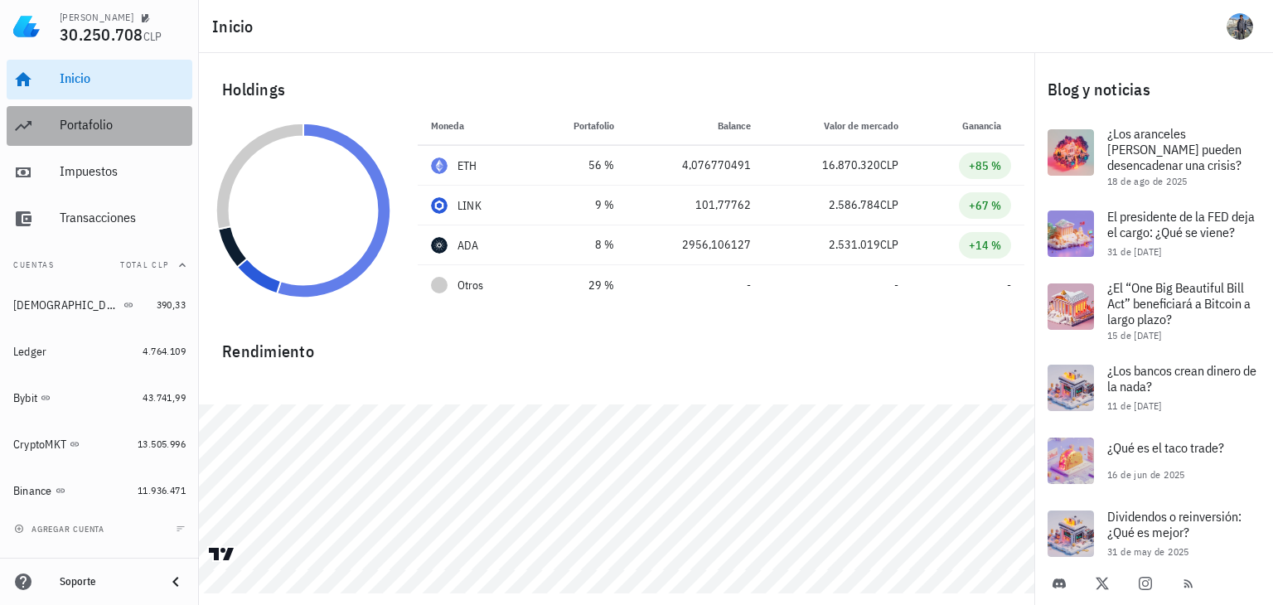
click at [144, 131] on div "Portafolio" at bounding box center [123, 125] width 126 height 16
